Goal: Task Accomplishment & Management: Manage account settings

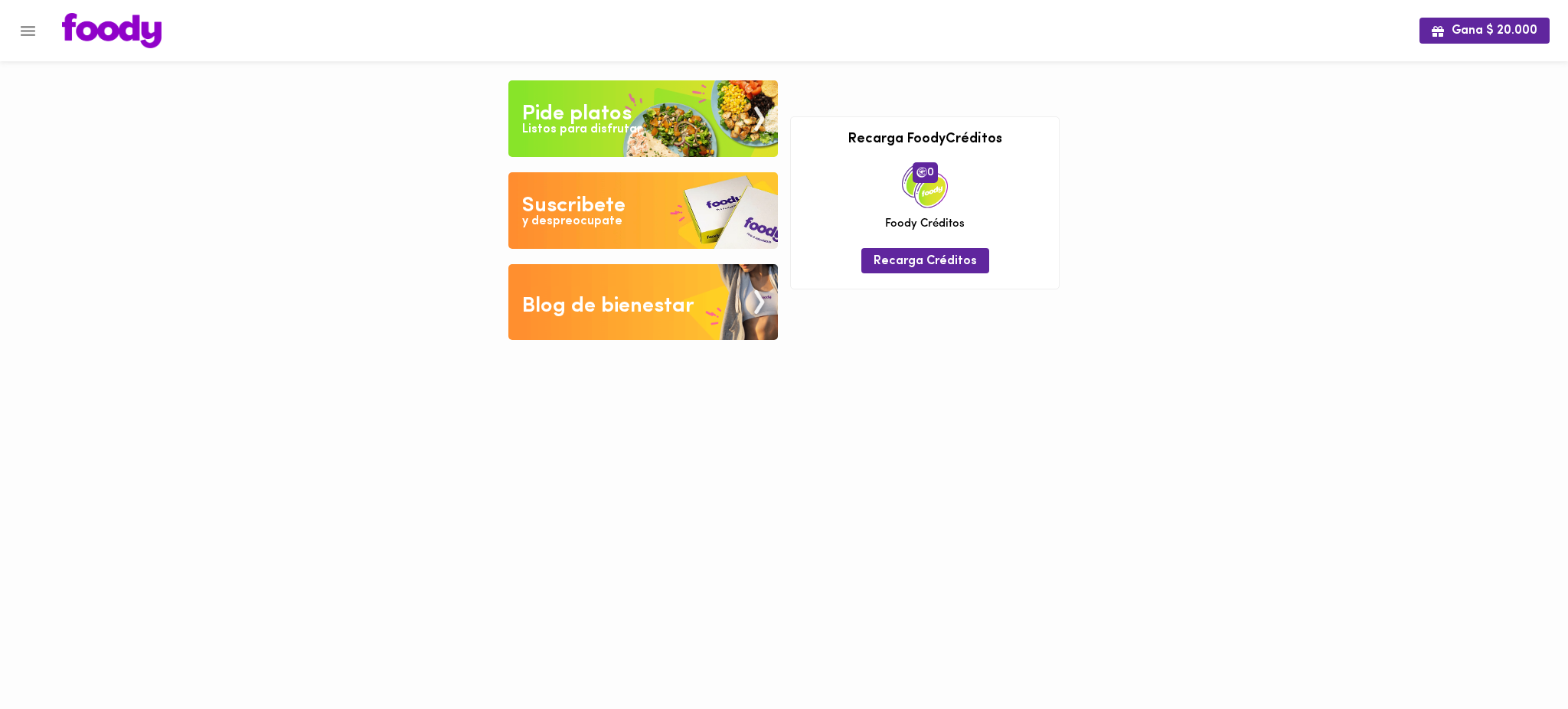
click at [30, 33] on icon "Menu" at bounding box center [27, 31] width 15 height 10
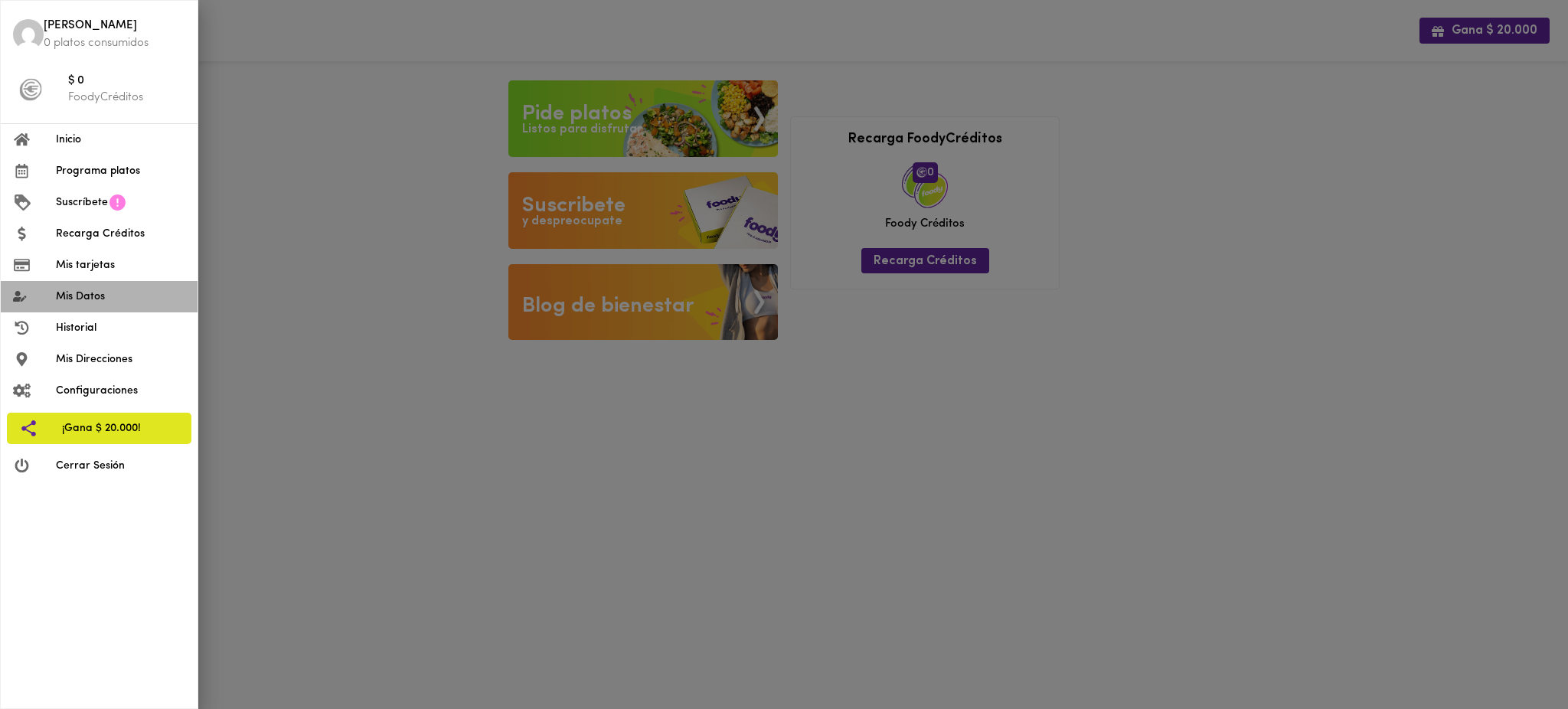
click at [120, 302] on span "Mis Datos" at bounding box center [120, 296] width 129 height 16
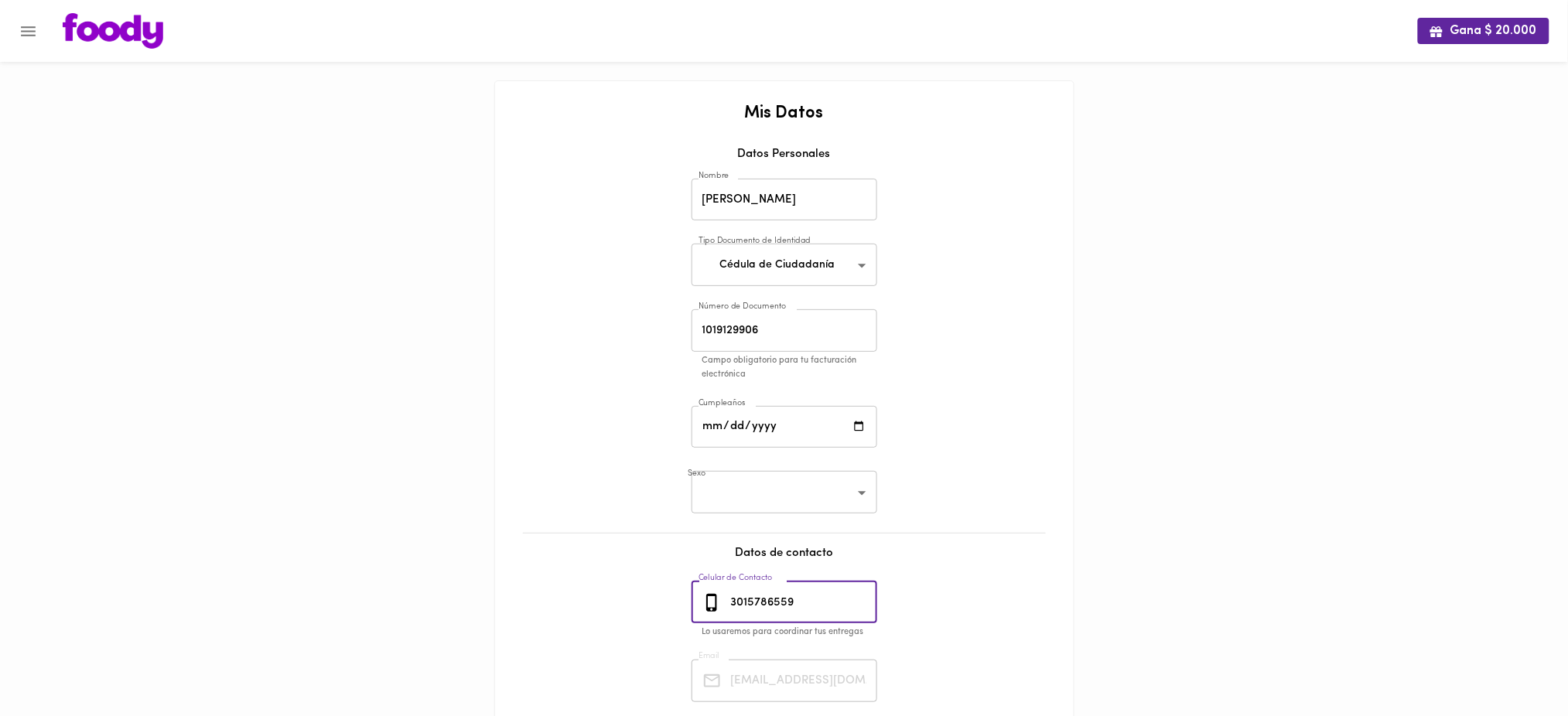
drag, startPoint x: 823, startPoint y: 597, endPoint x: 707, endPoint y: 606, distance: 116.3
click at [707, 606] on div "[PHONE_NUMBER] Celular de Contacto" at bounding box center [784, 602] width 186 height 42
click at [33, 42] on button "Menu" at bounding box center [28, 31] width 38 height 38
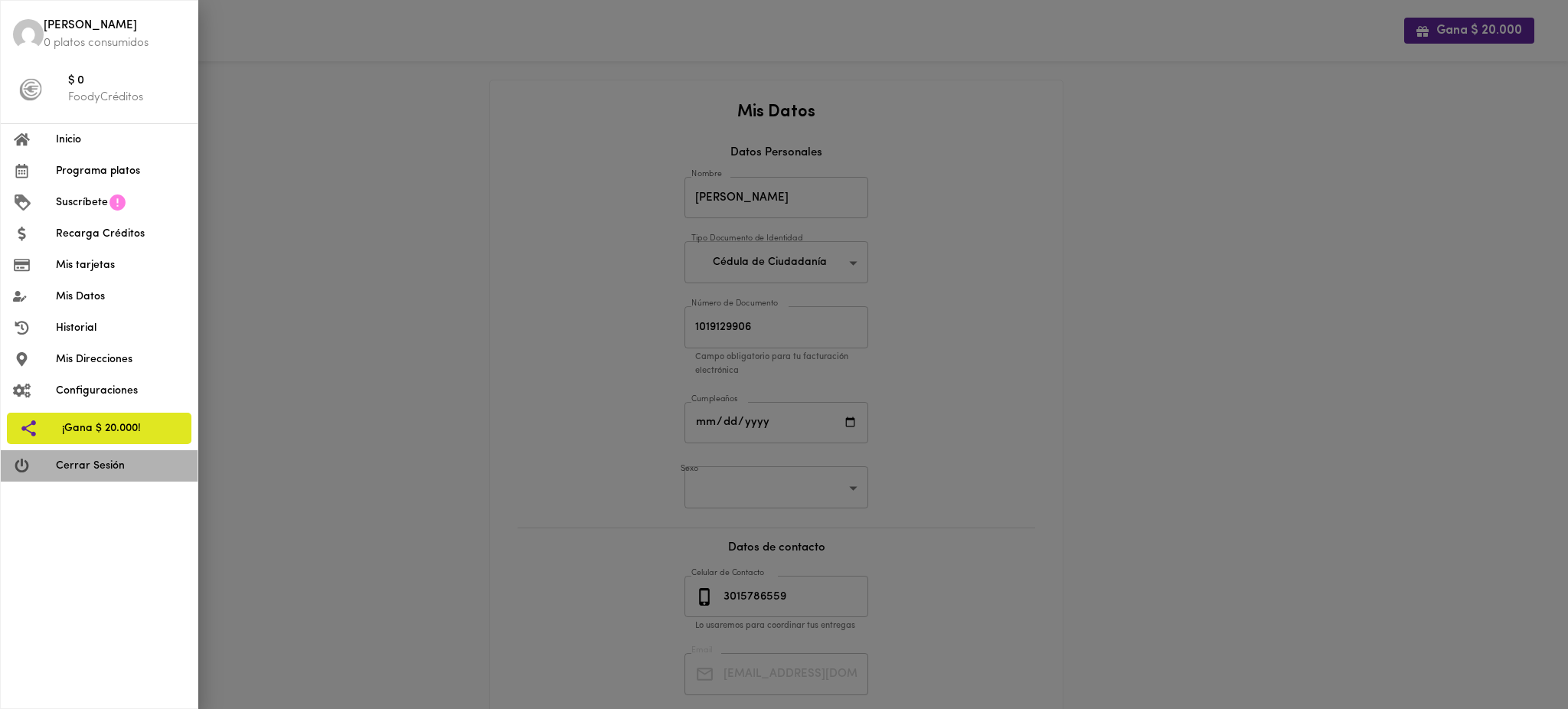
click at [101, 461] on span "Cerrar Sesión" at bounding box center [120, 466] width 129 height 16
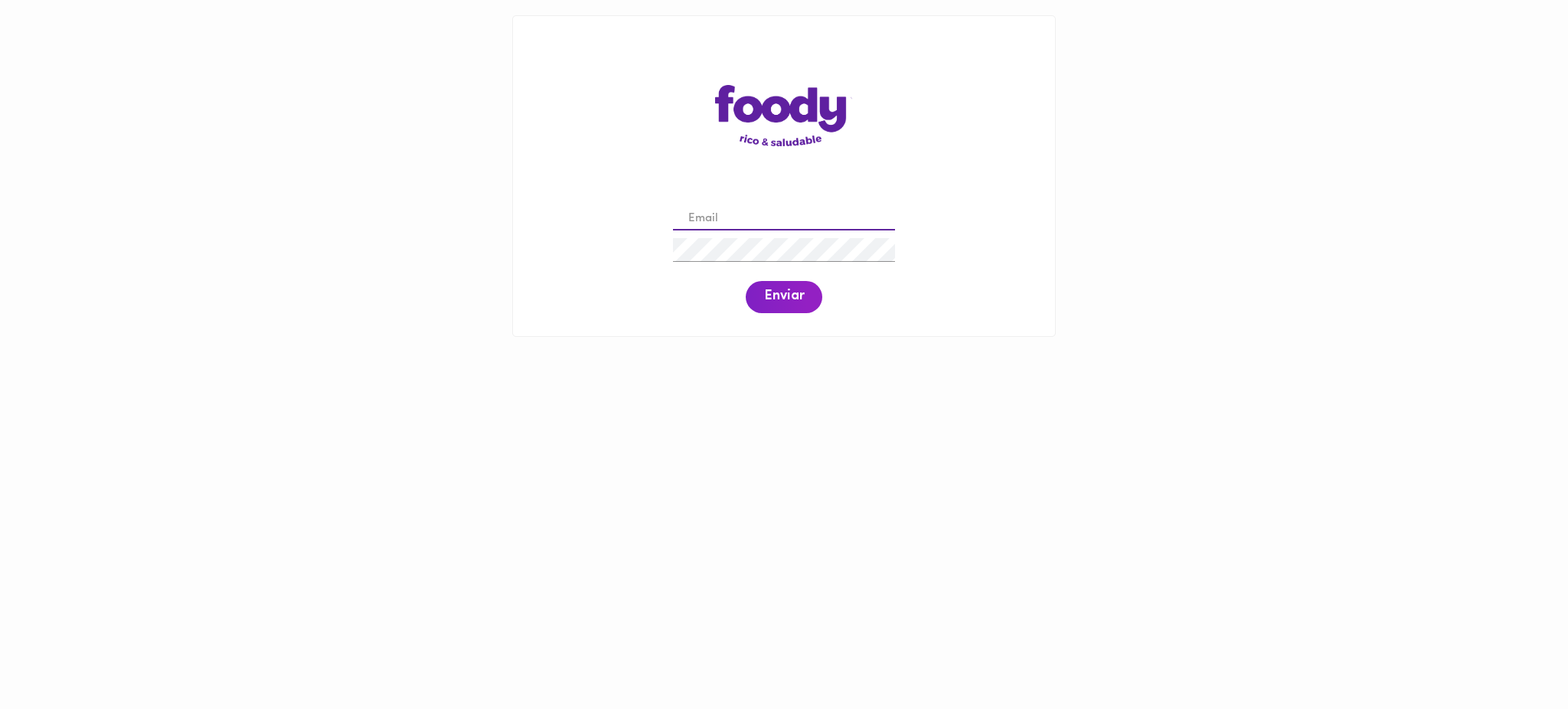
click at [745, 227] on input "email" at bounding box center [784, 220] width 222 height 24
paste input "camiloquimbay40@gmail.com"
click at [773, 306] on span "Enviar" at bounding box center [784, 297] width 40 height 17
click at [772, 299] on span "Enviar" at bounding box center [784, 297] width 40 height 17
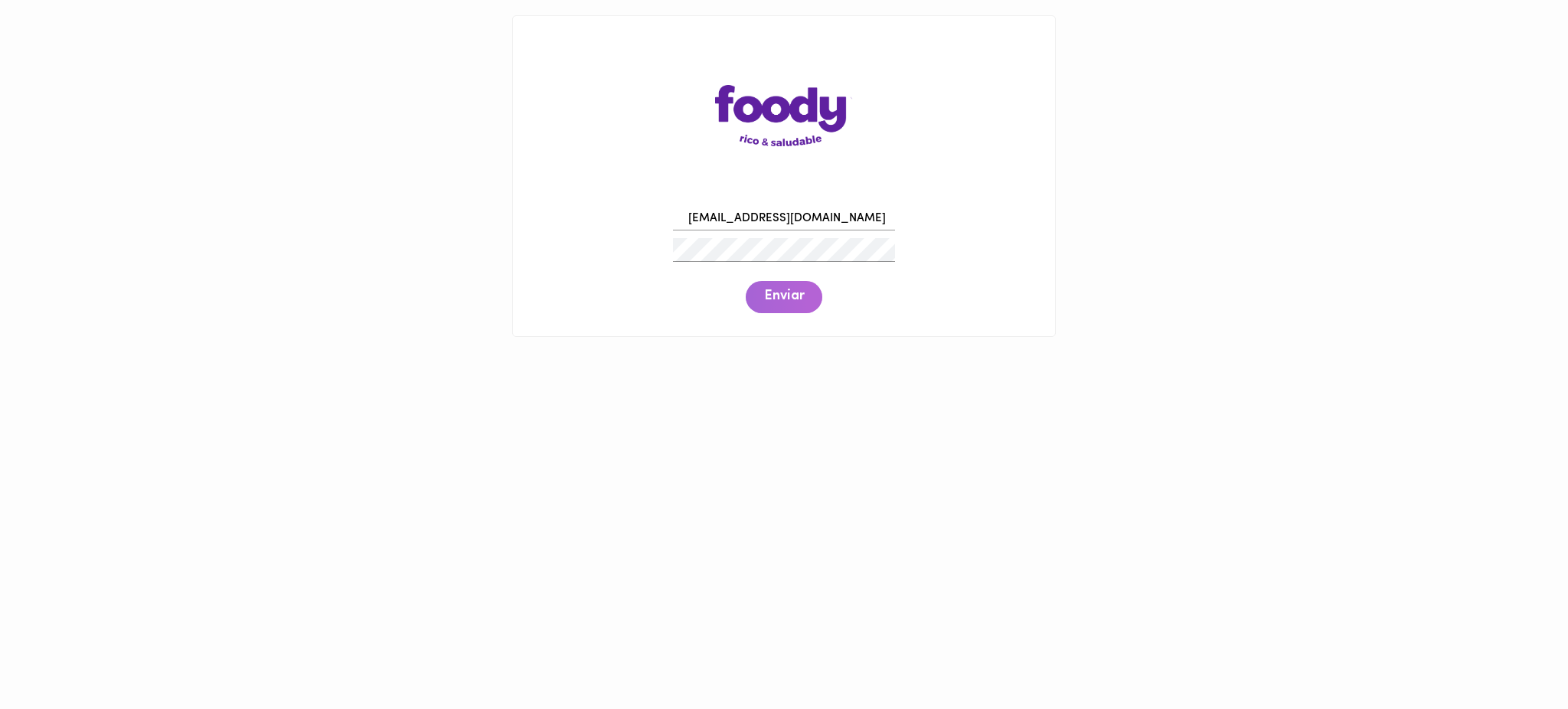
click at [772, 299] on span "Enviar" at bounding box center [784, 297] width 40 height 17
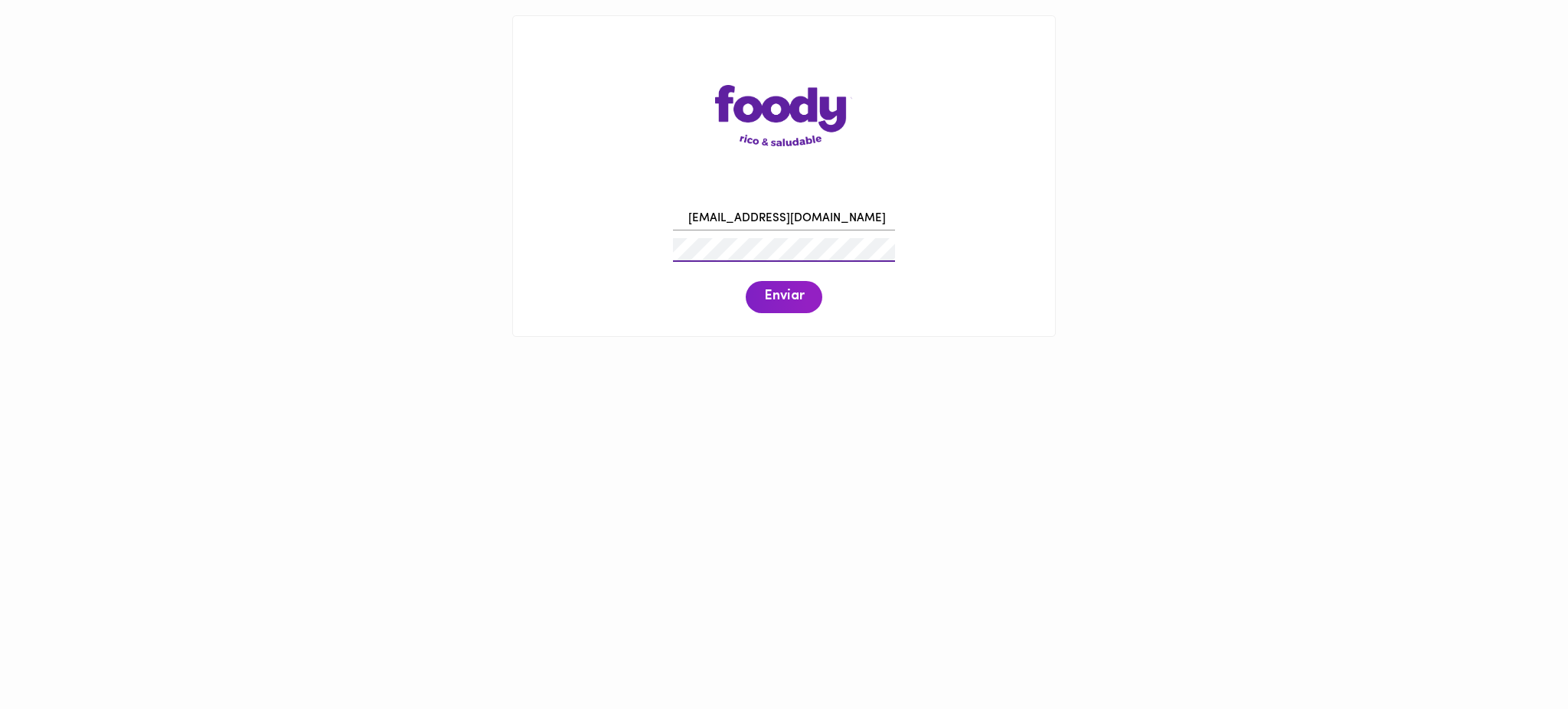
click at [667, 256] on div "camiloquimbay40@gmail.com Enviar" at bounding box center [784, 258] width 512 height 117
click at [784, 307] on button "Enviar" at bounding box center [784, 297] width 77 height 32
click at [790, 299] on span "Enviar" at bounding box center [784, 297] width 40 height 17
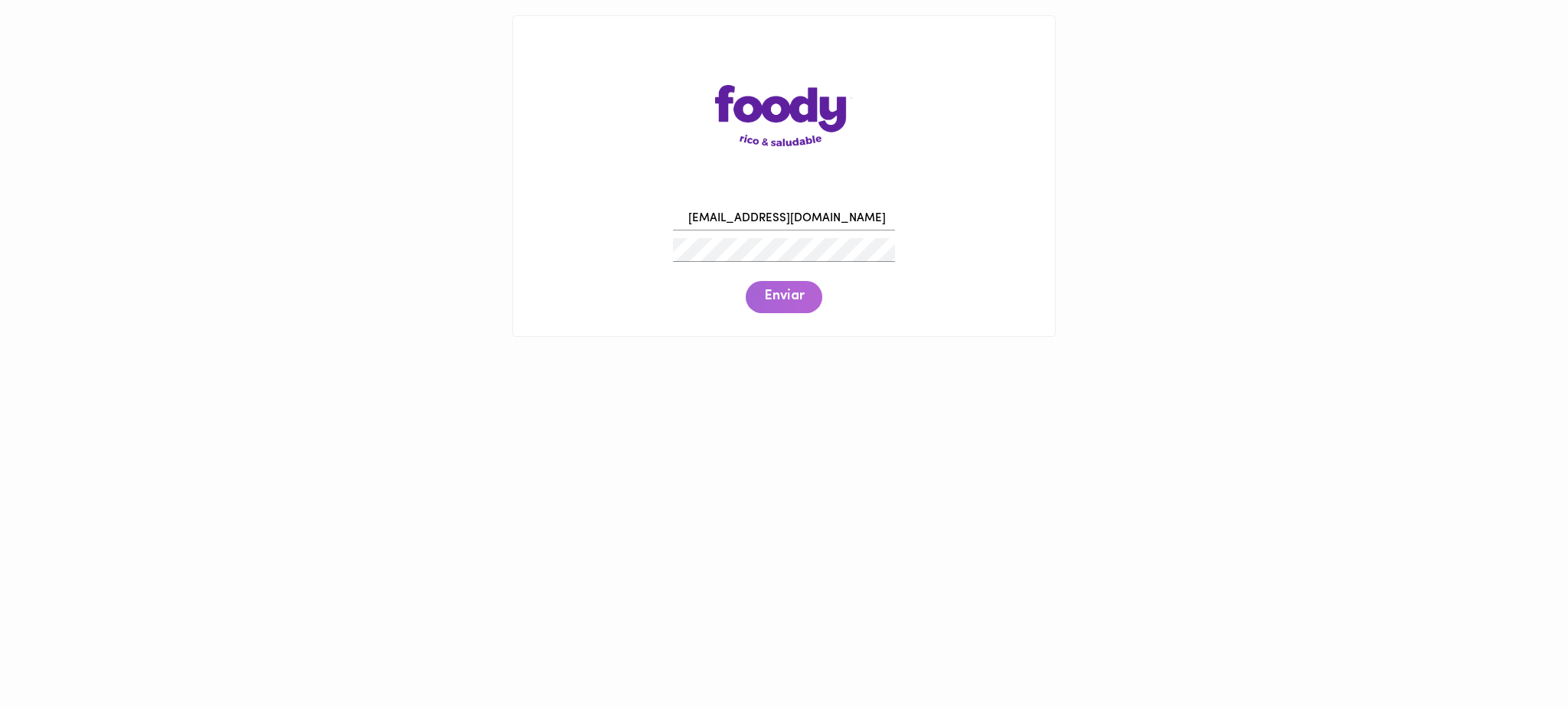
click at [790, 299] on span "Enviar" at bounding box center [784, 297] width 40 height 17
click at [778, 294] on span "Enviar" at bounding box center [784, 297] width 40 height 17
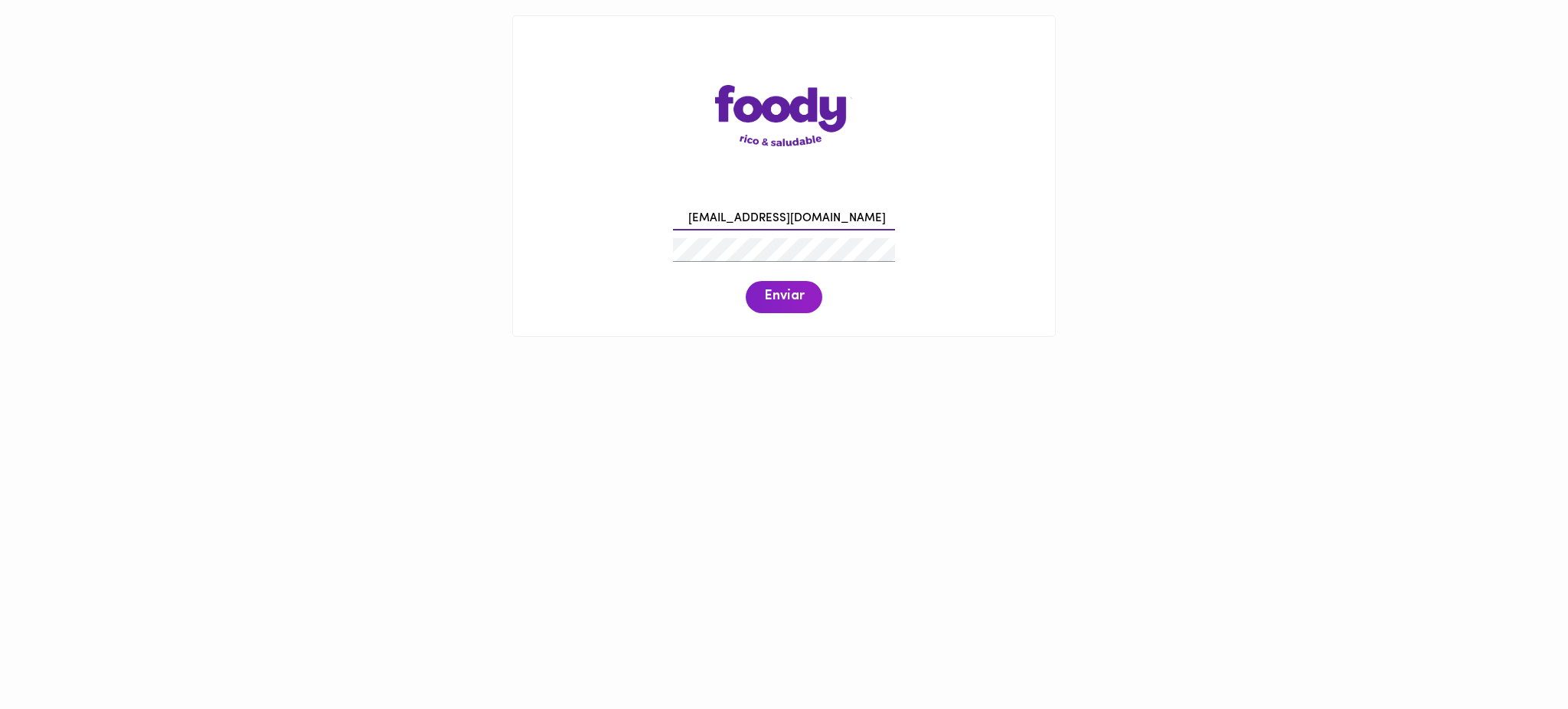
drag, startPoint x: 853, startPoint y: 216, endPoint x: 631, endPoint y: 248, distance: 224.3
click at [631, 248] on div "camiloquimbay40@gmail.com Enviar" at bounding box center [784, 258] width 512 height 117
paste input "juanalzateruiz"
type input "juanalzateruiz@gmail.com"
click at [798, 295] on span "Enviar" at bounding box center [784, 297] width 40 height 17
